Goal: Register for event/course

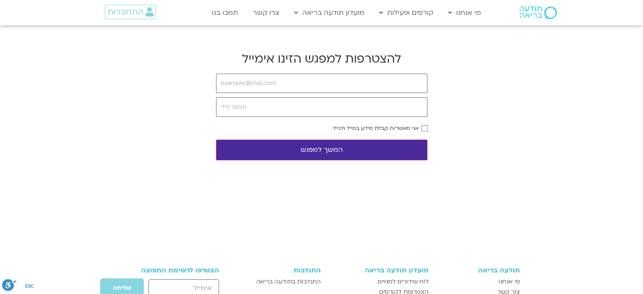
type input "[EMAIL_ADDRESS][PERSON_NAME][DOMAIN_NAME]"
click at [274, 108] on input "tel" at bounding box center [321, 106] width 211 height 19
type input "0549700132"
click at [380, 161] on body "דלג לתוכן Main Menu מי אנחנו מי אנחנו שאלות נפוצות מנחים ומנחות בתודעה בריאה מה…" at bounding box center [321, 224] width 643 height 448
click at [382, 153] on button "המשך למפגש" at bounding box center [321, 150] width 211 height 21
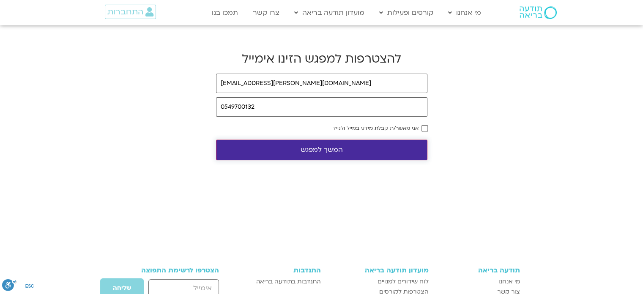
click at [377, 149] on button "המשך למפגש" at bounding box center [321, 150] width 211 height 21
click at [325, 153] on button "המשך למפגש" at bounding box center [321, 150] width 211 height 21
drag, startPoint x: 260, startPoint y: 84, endPoint x: 202, endPoint y: 80, distance: 58.5
click at [202, 80] on body "דלג לתוכן Main Menu מי אנחנו מי אנחנו שאלות נפוצות מנחים ומנחות בתודעה בריאה מה…" at bounding box center [321, 224] width 643 height 448
type input "[PERSON_NAME][EMAIL_ADDRESS][PERSON_NAME][DOMAIN_NAME]"
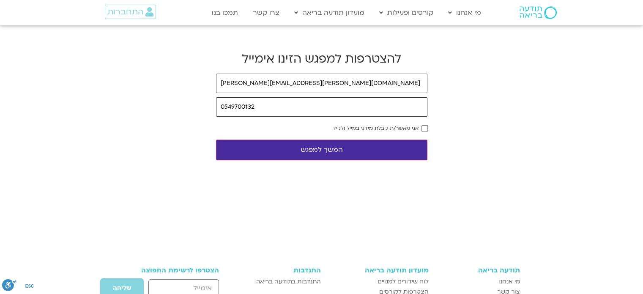
drag, startPoint x: 293, startPoint y: 105, endPoint x: 133, endPoint y: 83, distance: 161.4
click at [134, 84] on body "דלג לתוכן Main Menu מי אנחנו מי אנחנו שאלות נפוצות מנחים ומנחות בתודעה בריאה מה…" at bounding box center [321, 224] width 643 height 448
type input "0528740191"
click at [382, 155] on button "המשך למפגש" at bounding box center [321, 150] width 211 height 21
